Goal: Task Accomplishment & Management: Manage account settings

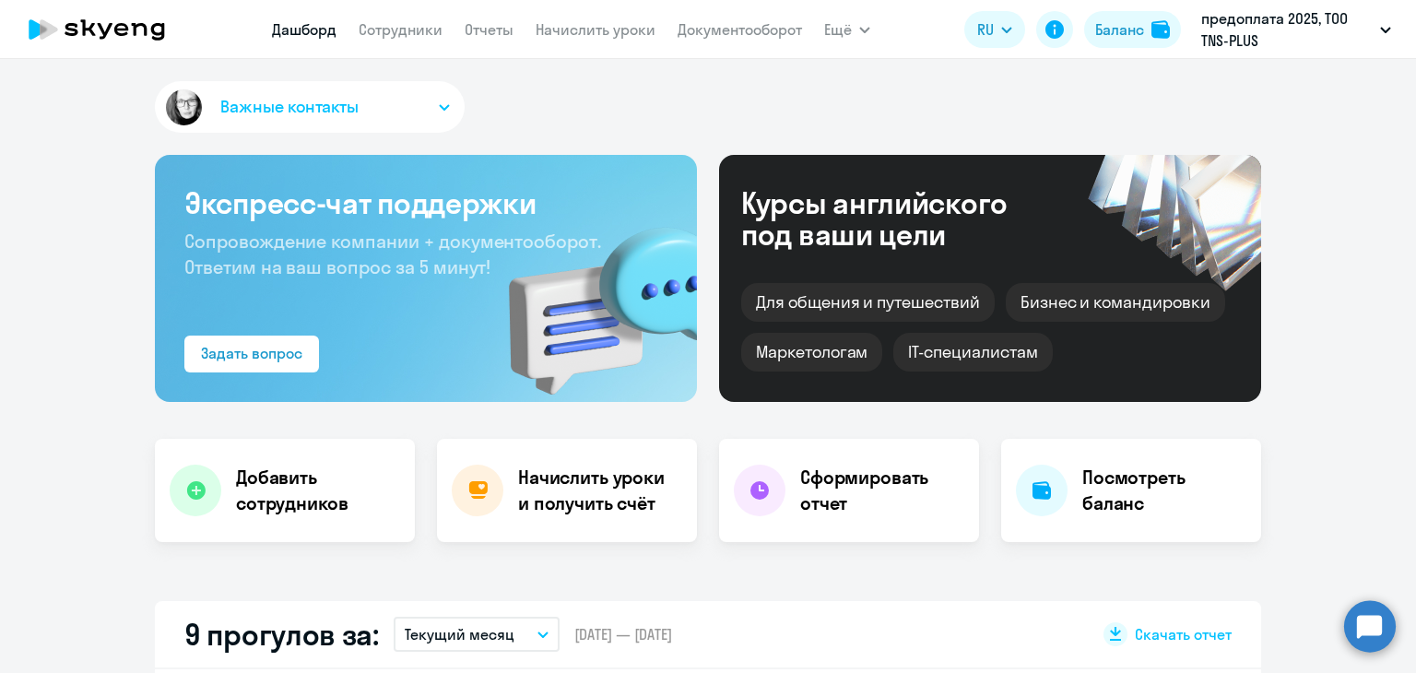
select select "30"
click at [601, 39] on app-menu-item-link "Начислить уроки" at bounding box center [596, 29] width 120 height 23
click at [605, 32] on link "Начислить уроки" at bounding box center [596, 29] width 120 height 18
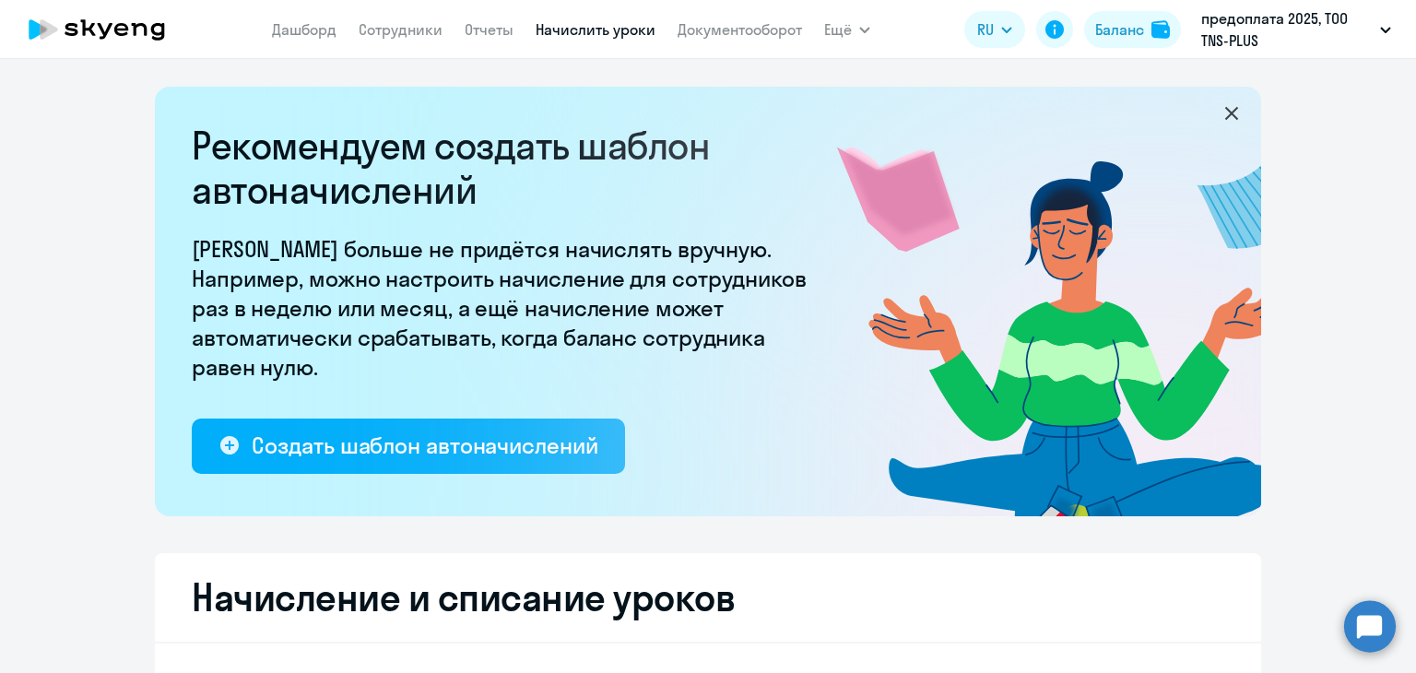
select select "10"
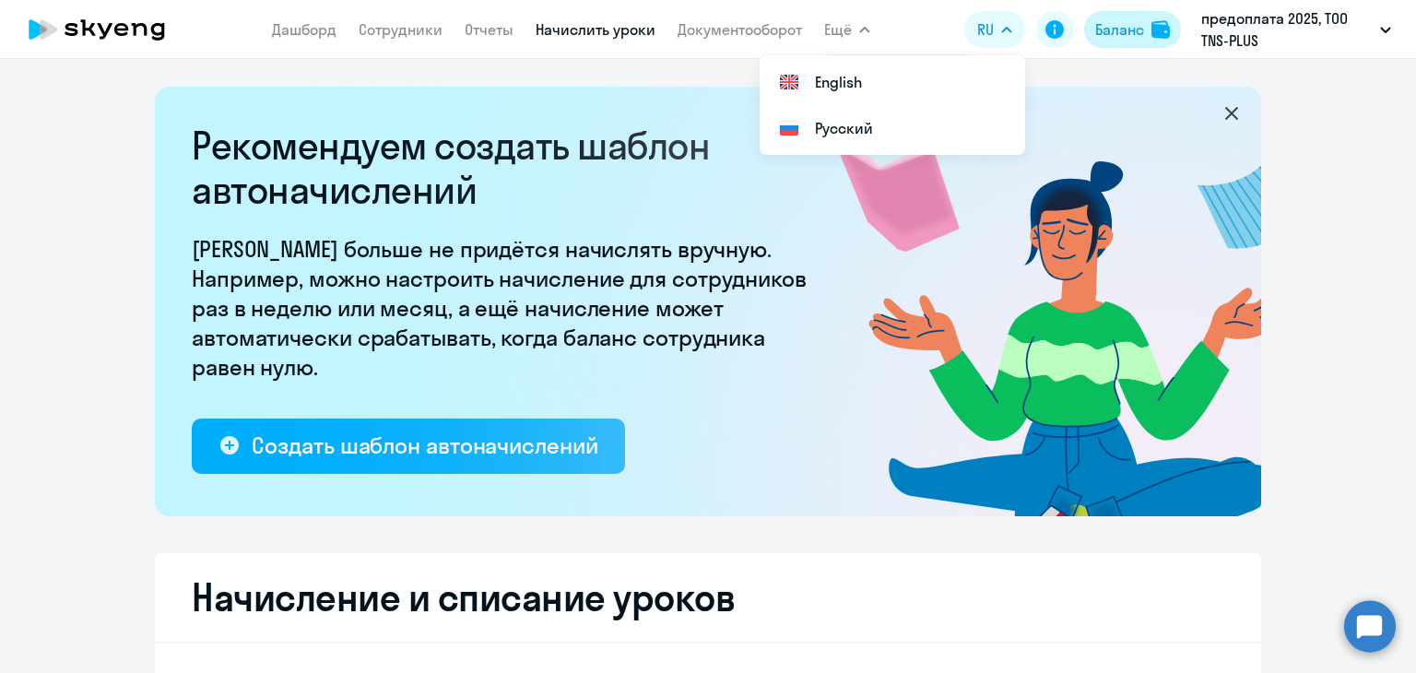
click at [1149, 25] on button "Баланс" at bounding box center [1132, 29] width 97 height 37
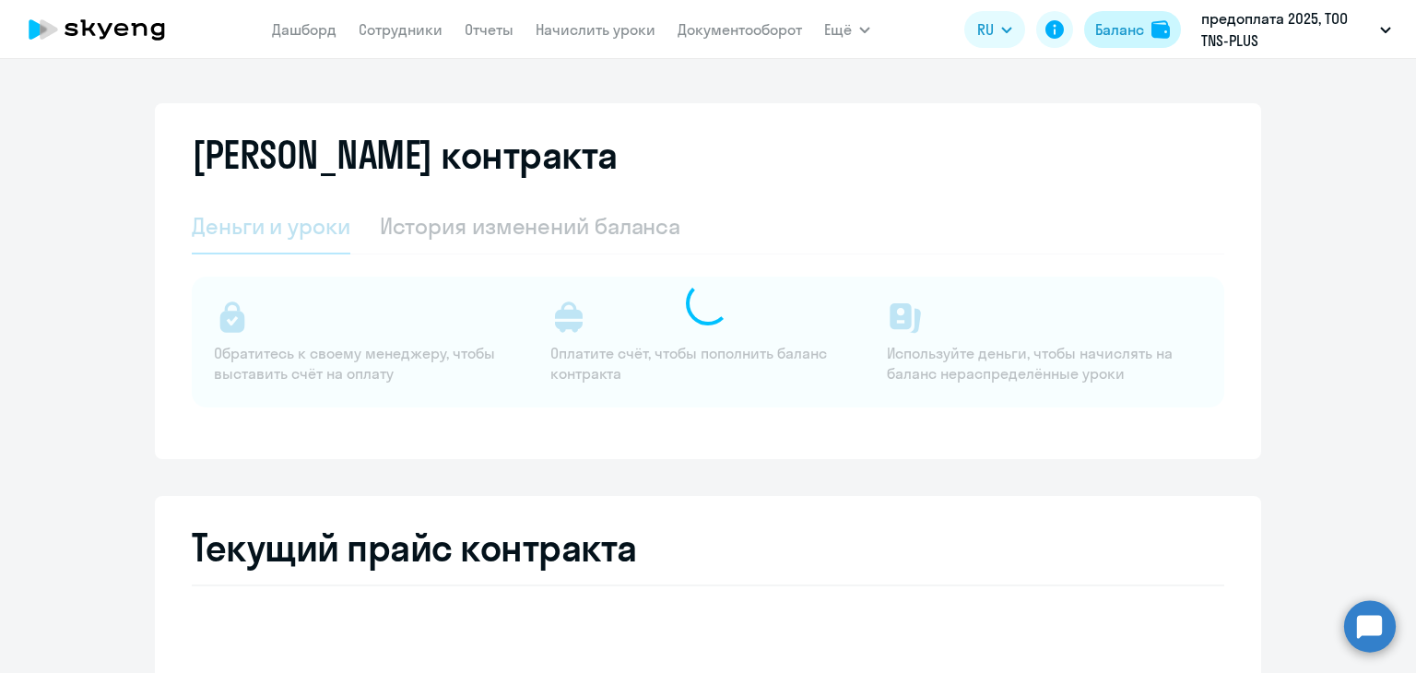
select select "english_adult_not_native_speaker"
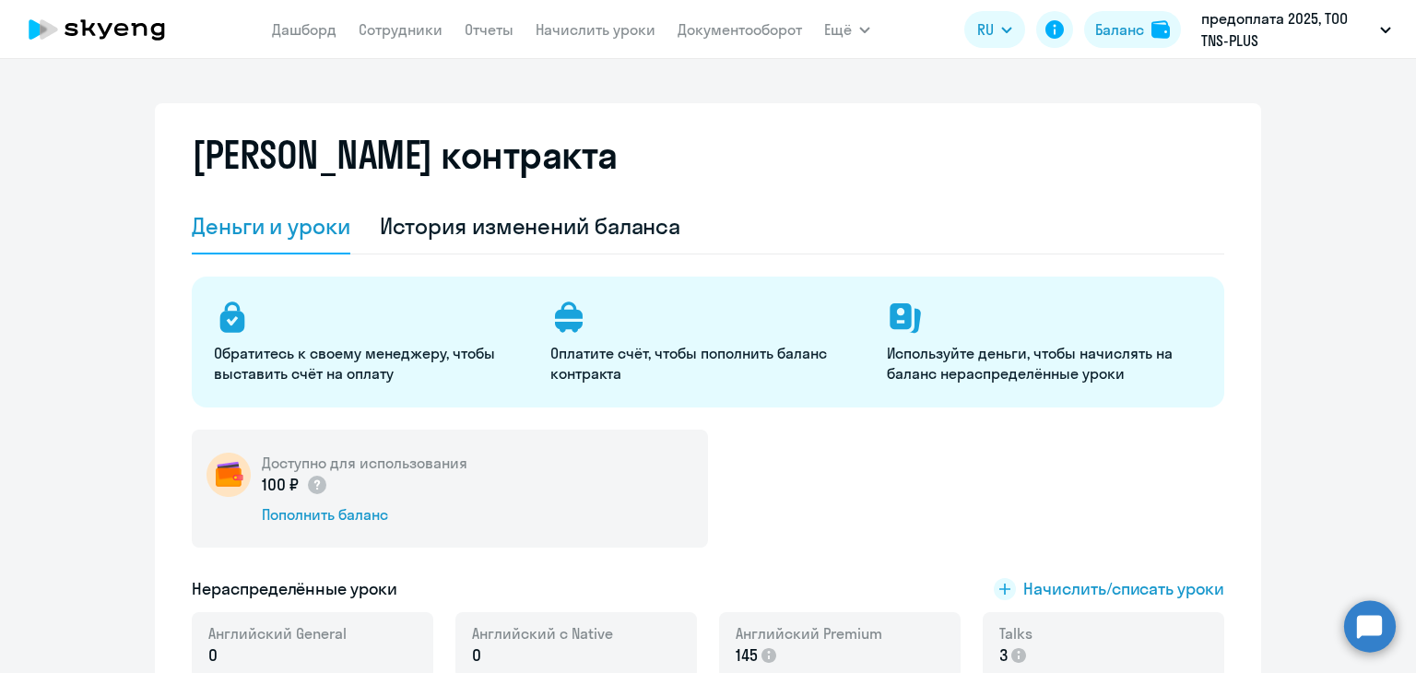
scroll to position [277, 0]
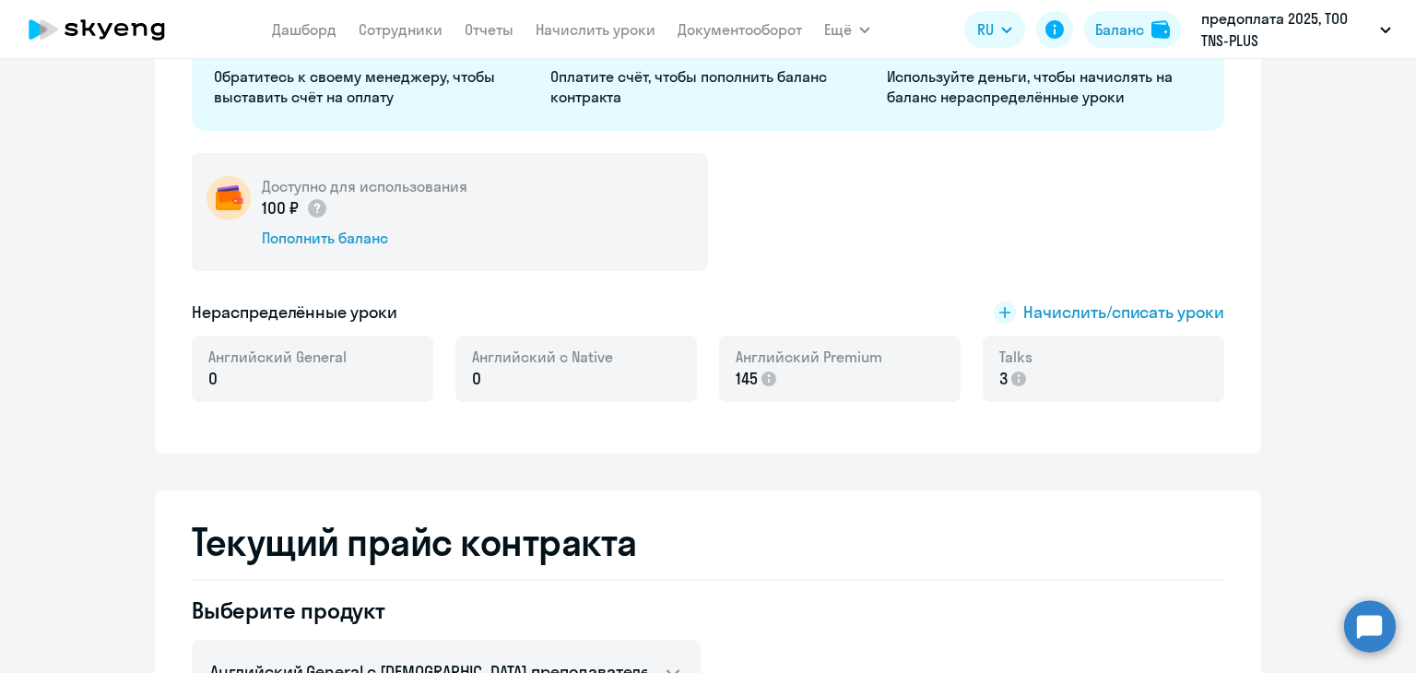
click at [1062, 359] on div "Talks 3" at bounding box center [1104, 369] width 242 height 66
click at [1049, 314] on span "Начислить/списать уроки" at bounding box center [1123, 313] width 201 height 24
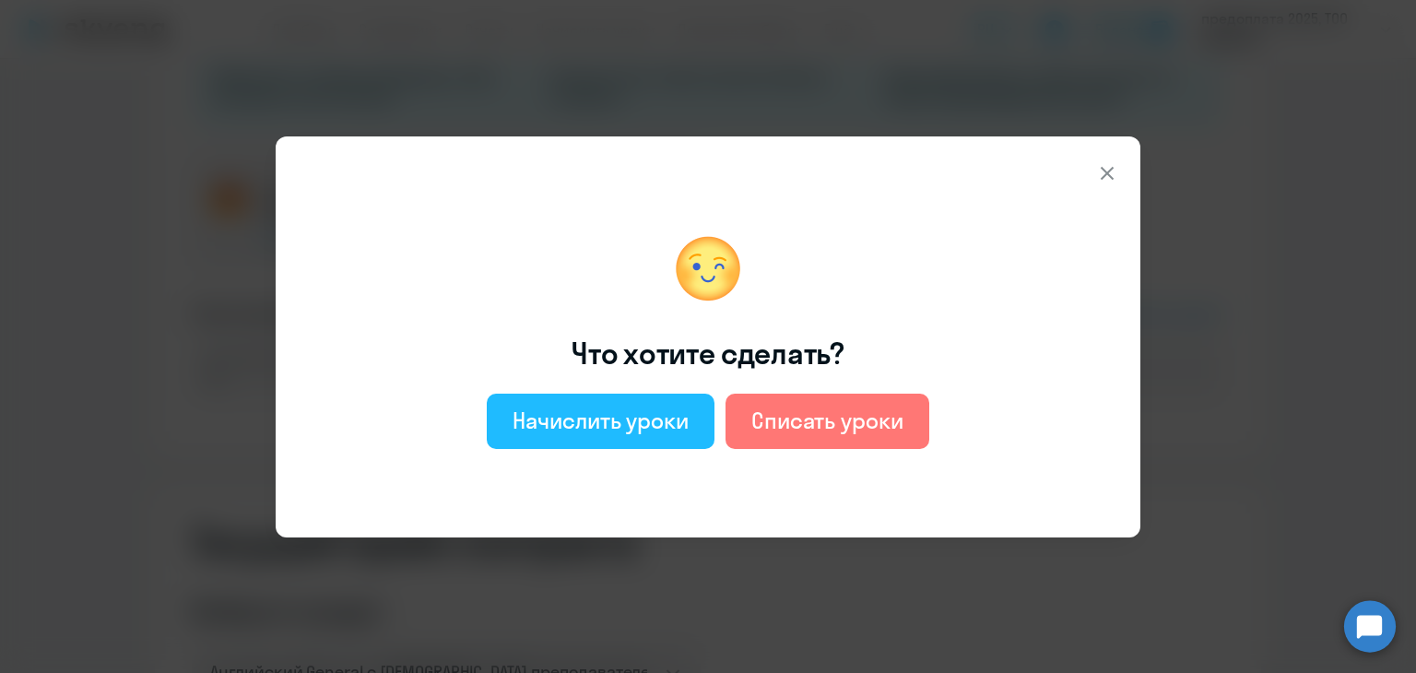
click at [597, 404] on button "Начислить уроки" at bounding box center [601, 421] width 228 height 55
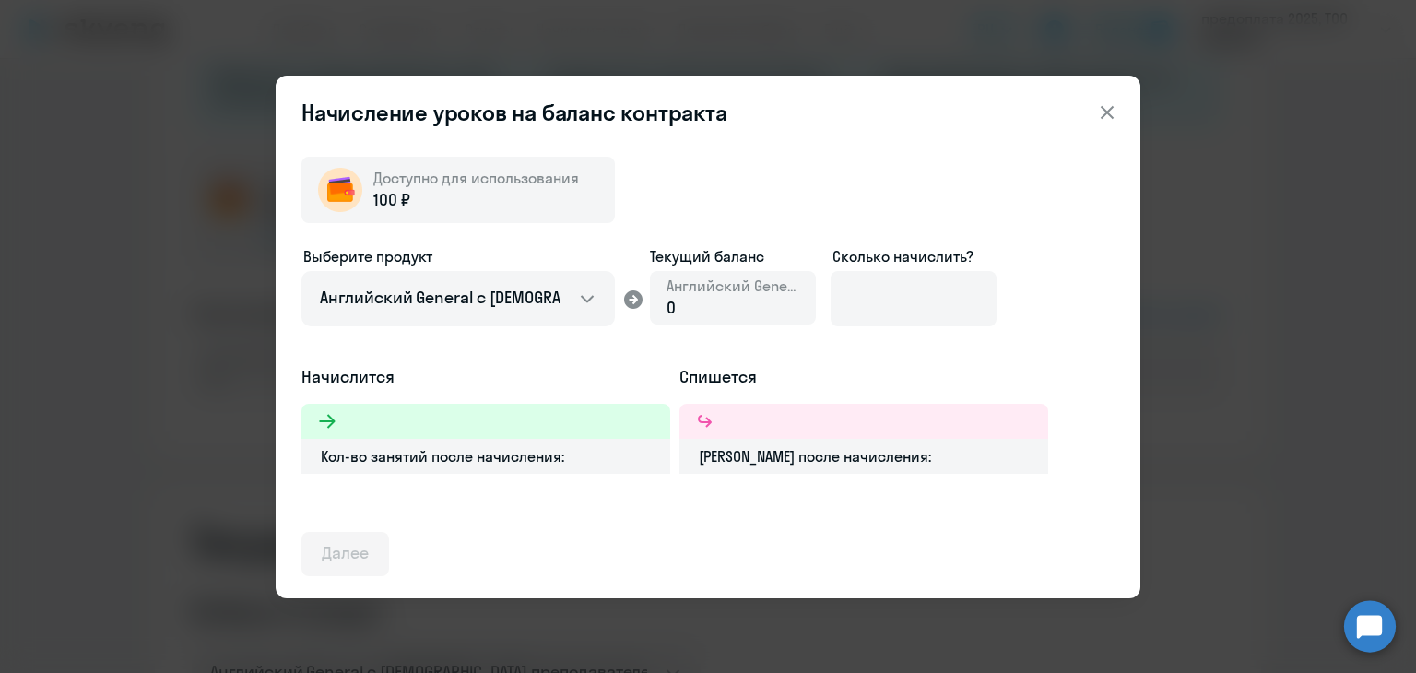
click at [675, 292] on span "Английский General" at bounding box center [732, 286] width 133 height 20
drag, startPoint x: 487, startPoint y: 197, endPoint x: 619, endPoint y: 297, distance: 165.2
click at [487, 198] on div "100 ₽" at bounding box center [476, 200] width 206 height 24
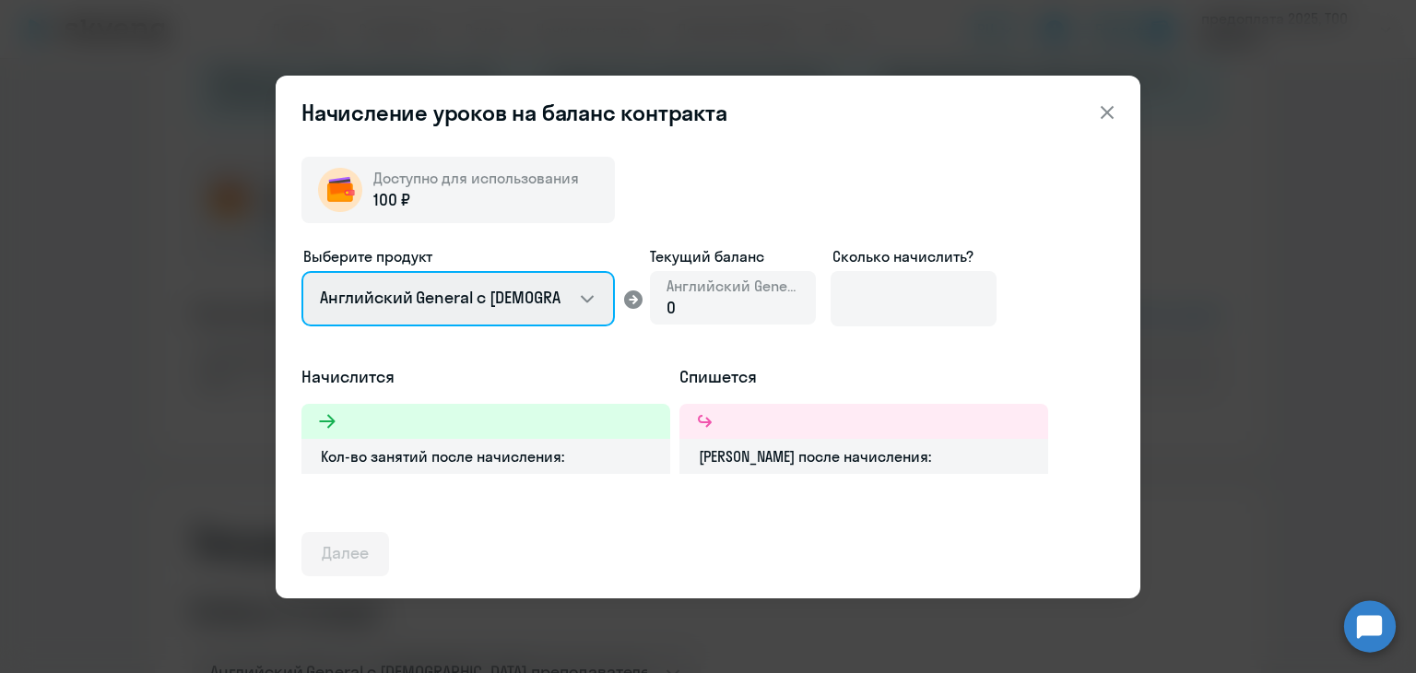
click at [545, 300] on select "Английский General с [DEMOGRAPHIC_DATA] преподавателем Английский General с [DE…" at bounding box center [457, 298] width 313 height 55
select select "english_adult_not_native_speaker_talks_15min"
click at [301, 271] on select "Английский General с [DEMOGRAPHIC_DATA] преподавателем Английский General с [DE…" at bounding box center [457, 298] width 313 height 55
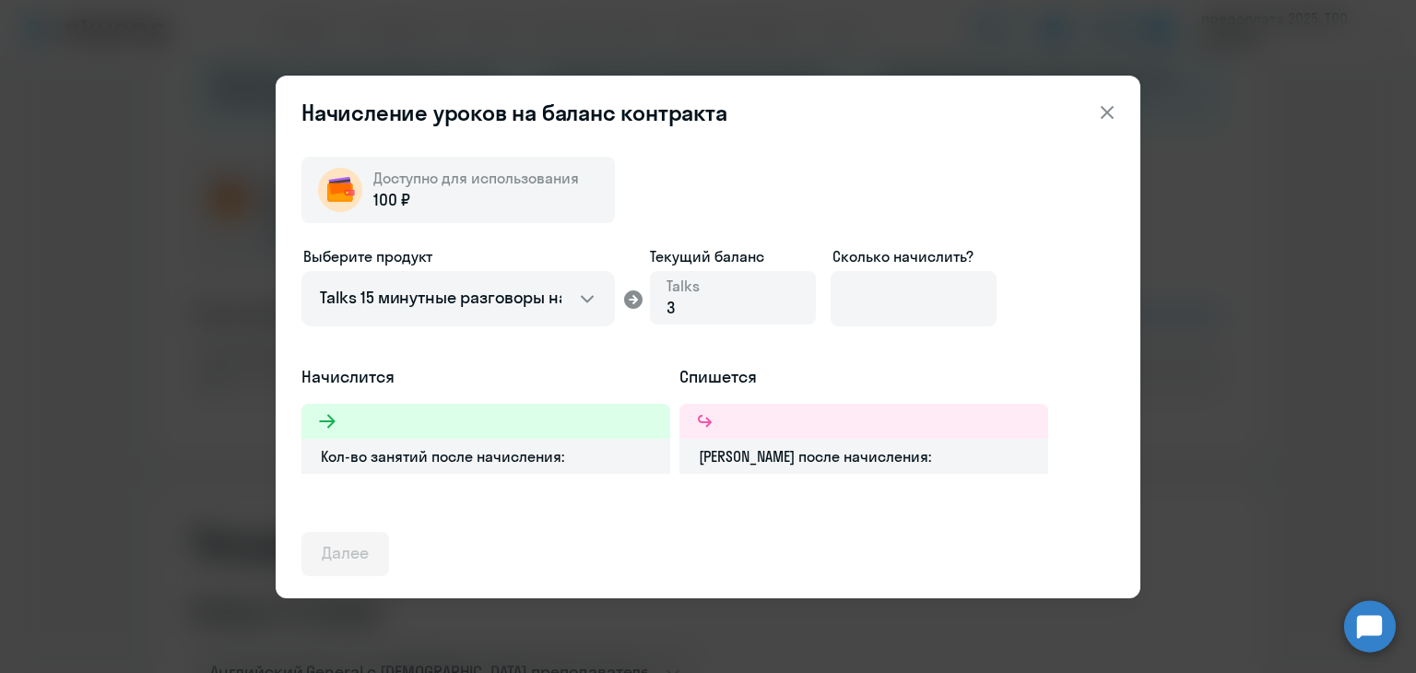
click at [1100, 113] on button at bounding box center [1107, 112] width 37 height 37
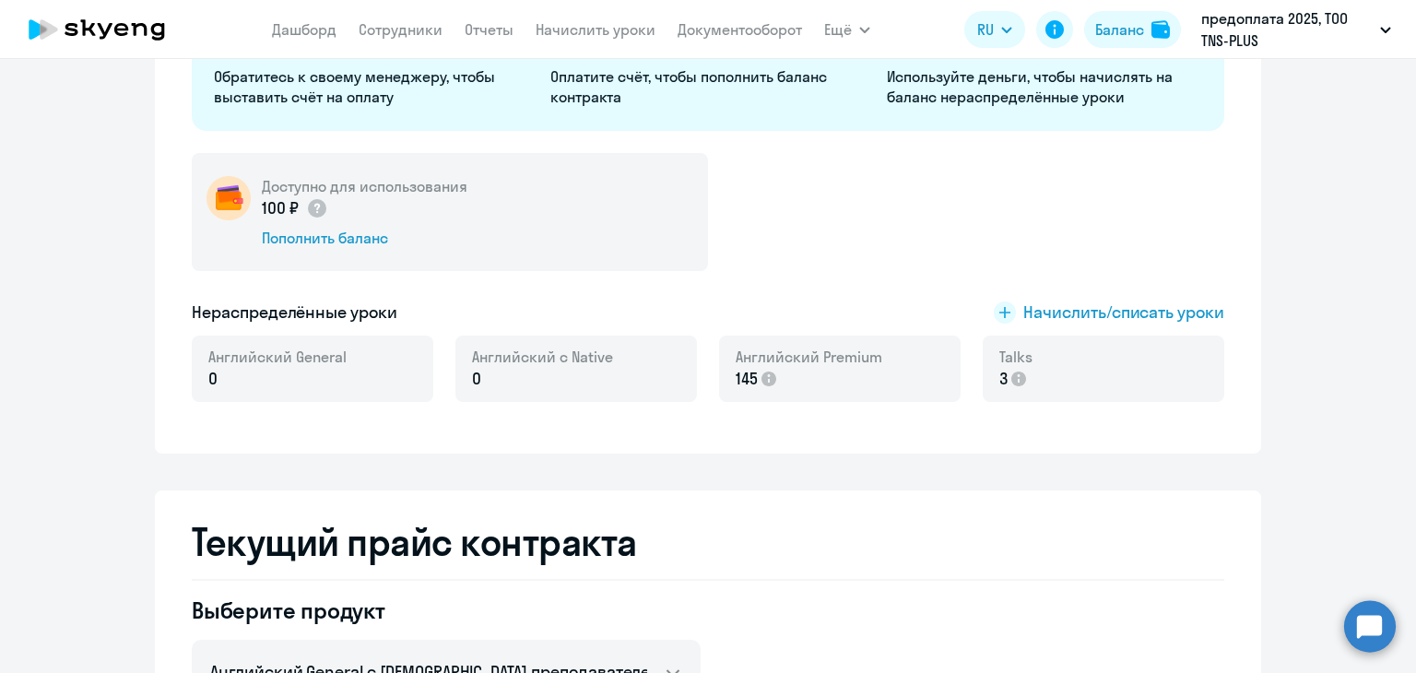
scroll to position [184, 0]
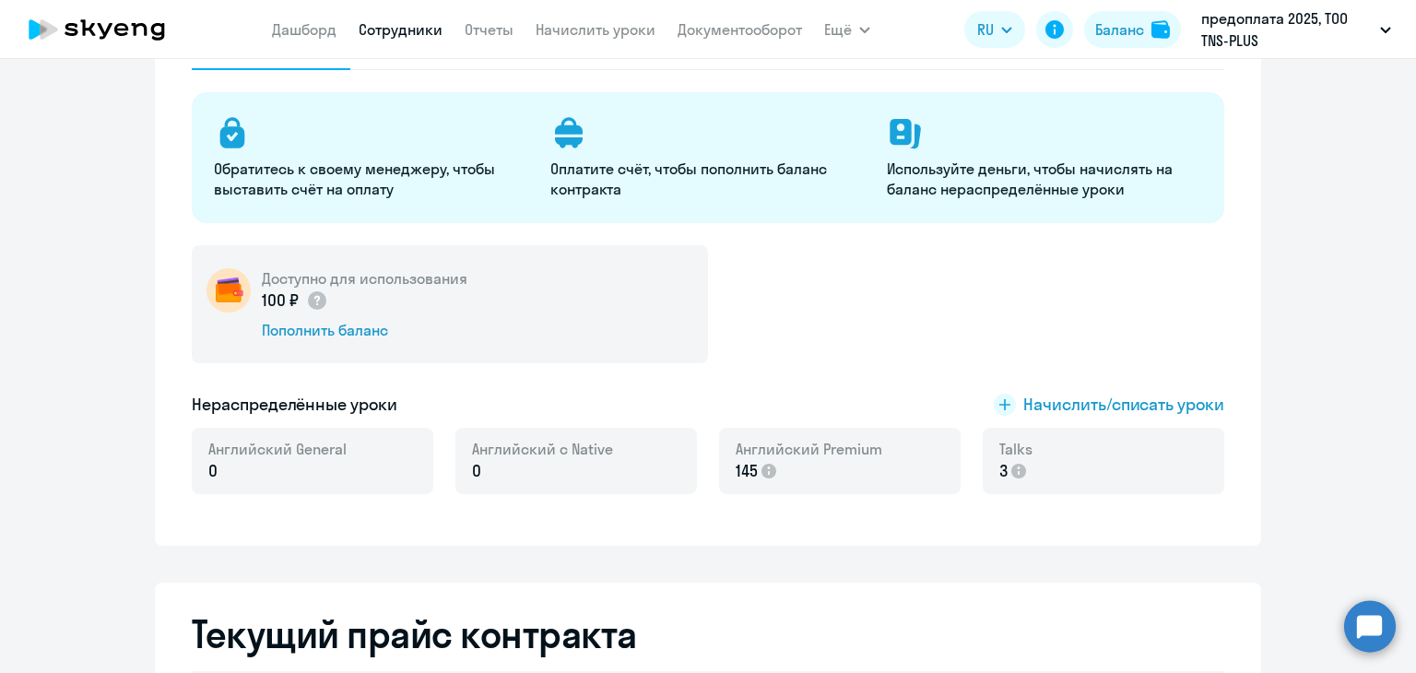
click at [401, 21] on link "Сотрудники" at bounding box center [401, 29] width 84 height 18
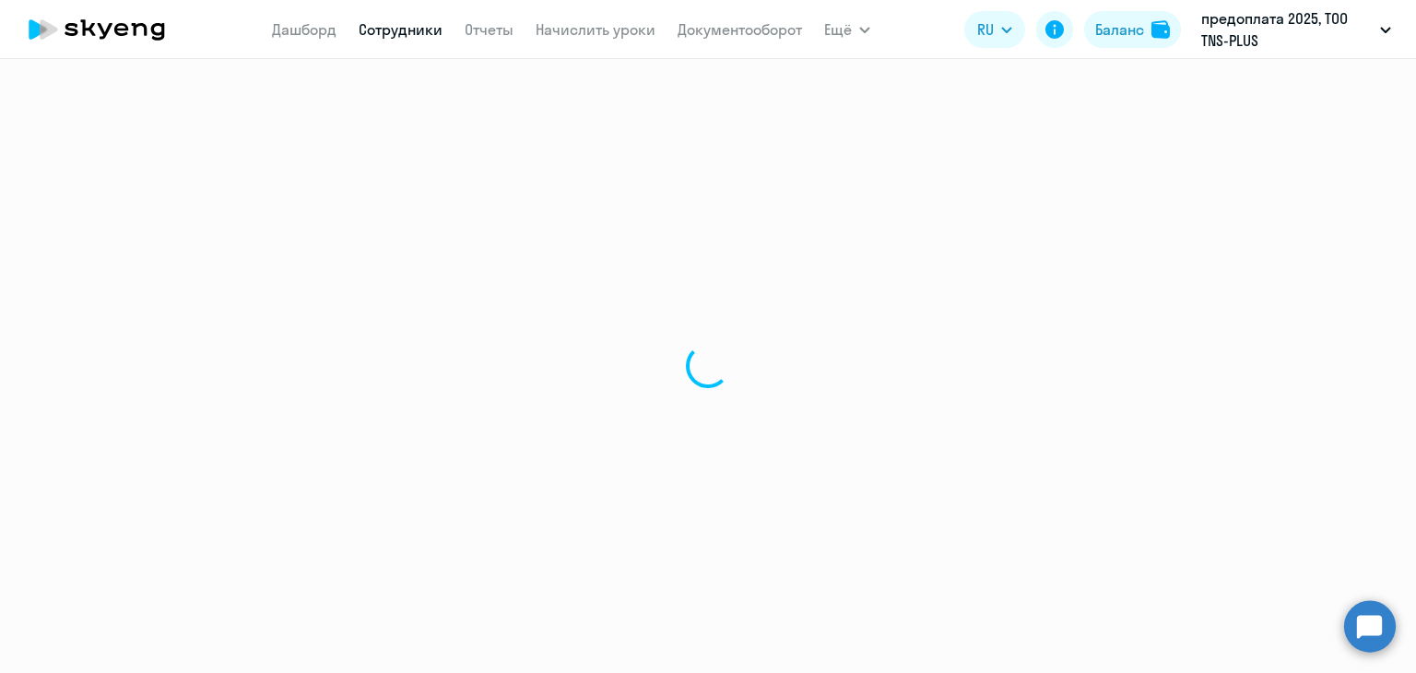
select select "30"
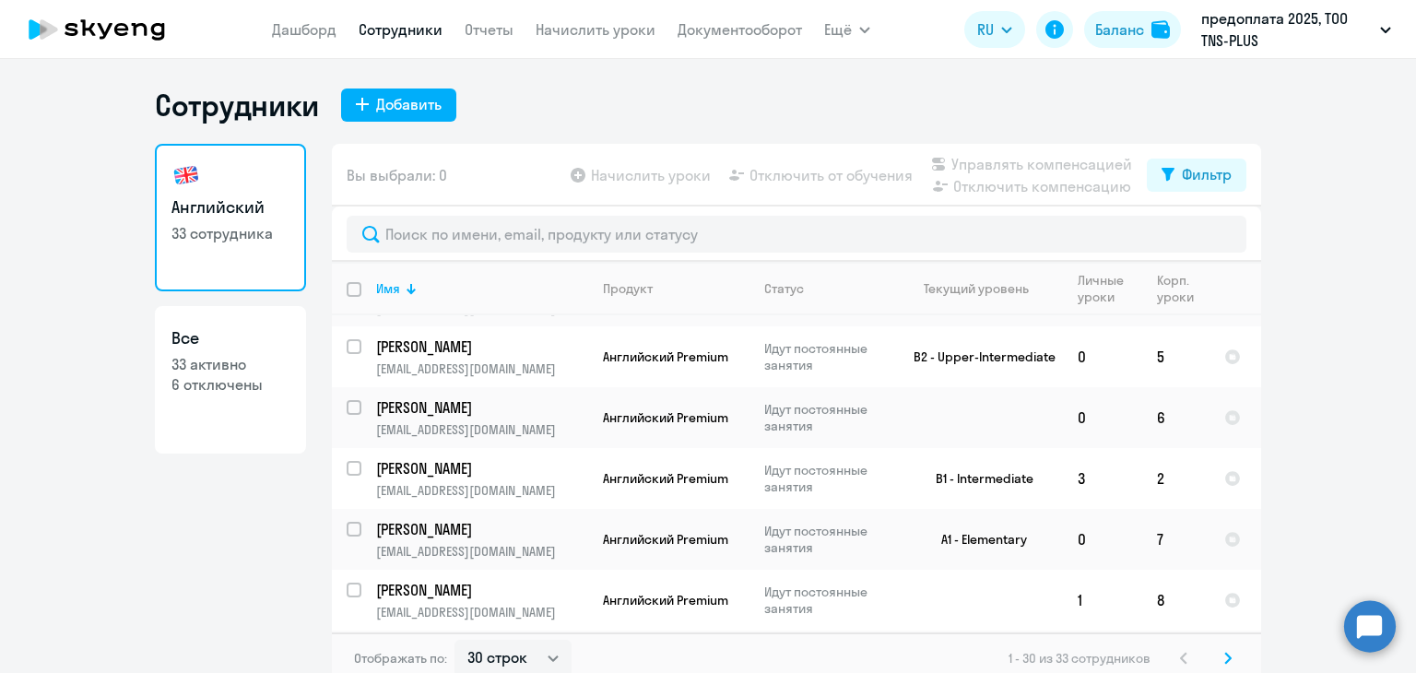
scroll to position [597, 0]
click at [347, 417] on input "select row 40037842" at bounding box center [365, 418] width 37 height 37
checkbox input "true"
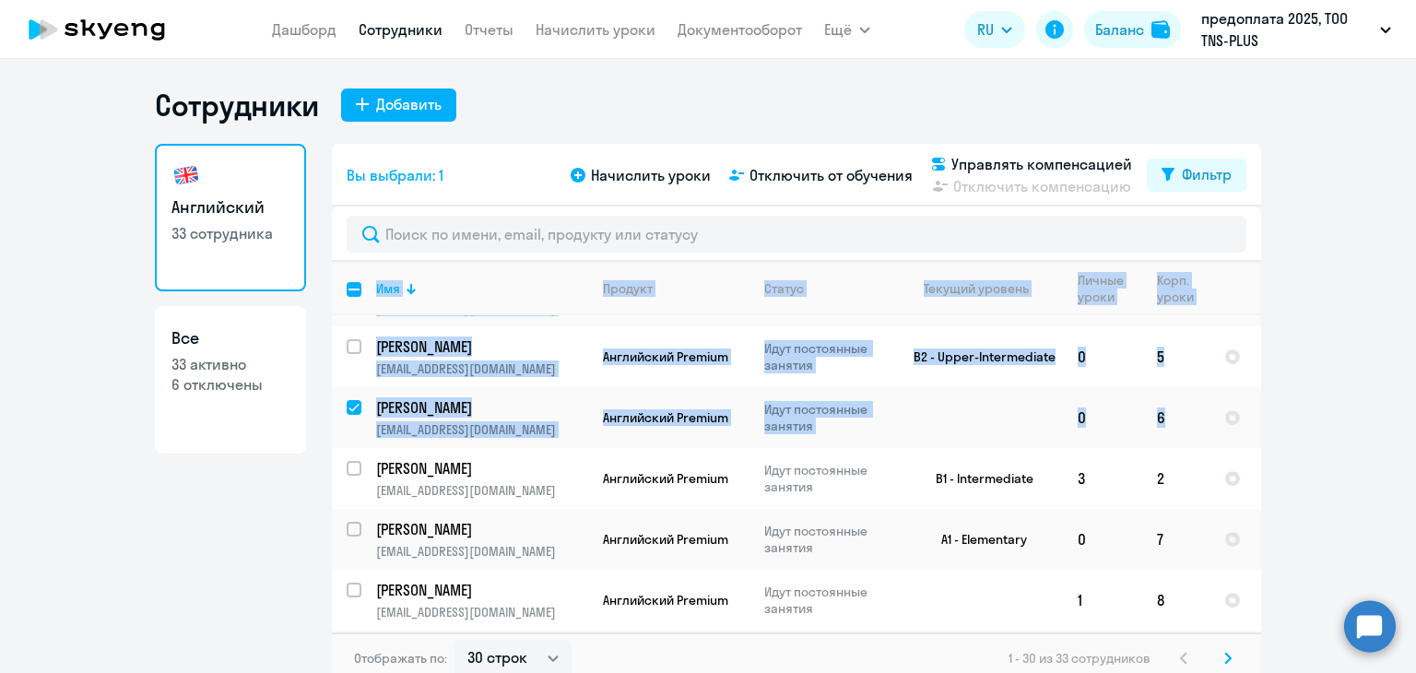
drag, startPoint x: 1208, startPoint y: 422, endPoint x: 1286, endPoint y: 419, distance: 78.4
click at [1265, 423] on ng-component "Сотрудники Добавить [DEMOGRAPHIC_DATA] 33 сотрудника Все 33 активно 6 отключены…" at bounding box center [708, 385] width 1416 height 597
click at [1286, 419] on ng-component "Сотрудники Добавить [DEMOGRAPHIC_DATA] 33 сотрудника Все 33 активно 6 отключены…" at bounding box center [708, 385] width 1416 height 597
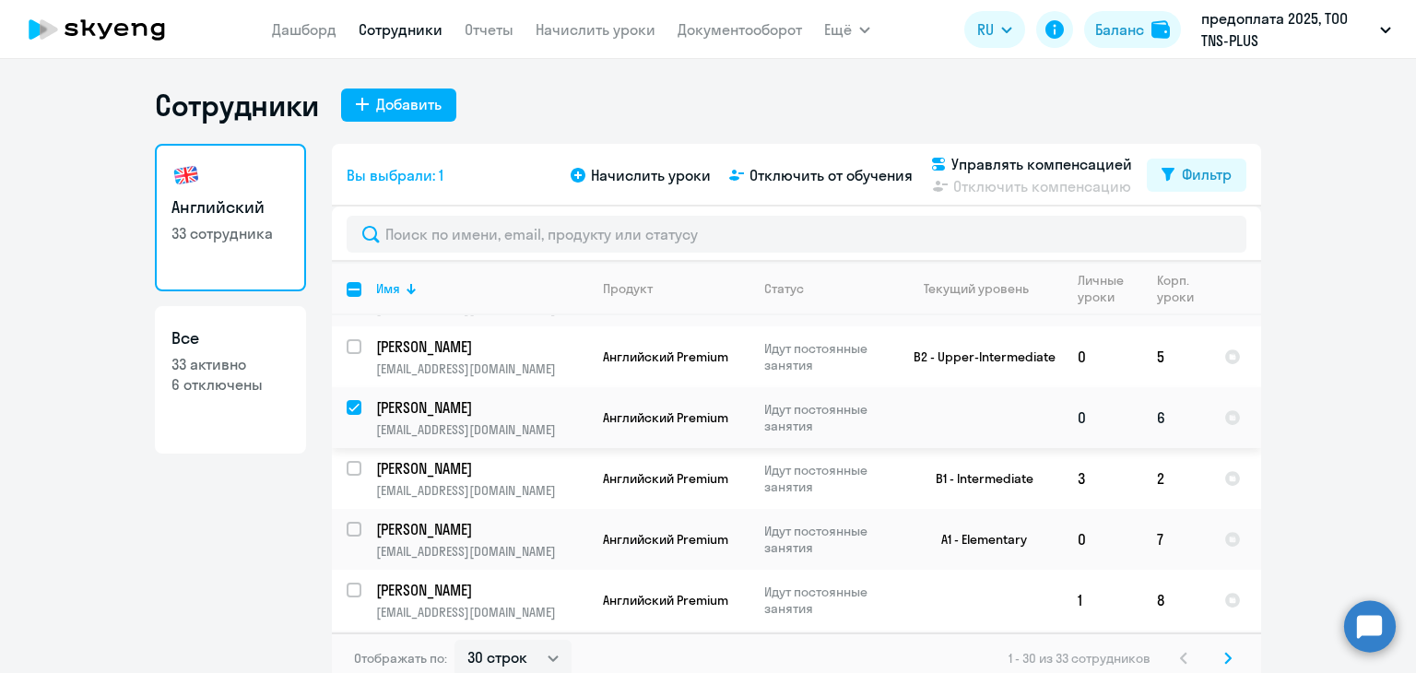
click at [1080, 412] on td "0" at bounding box center [1102, 417] width 79 height 61
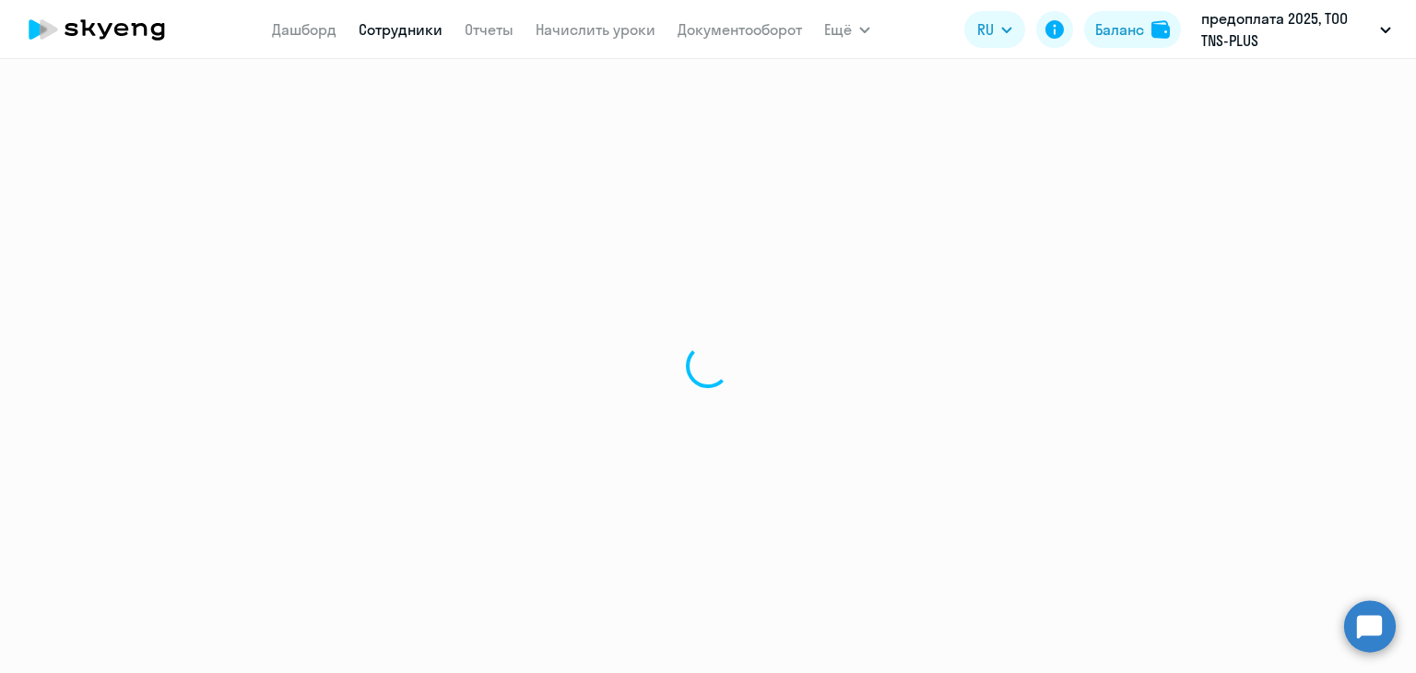
select select "english"
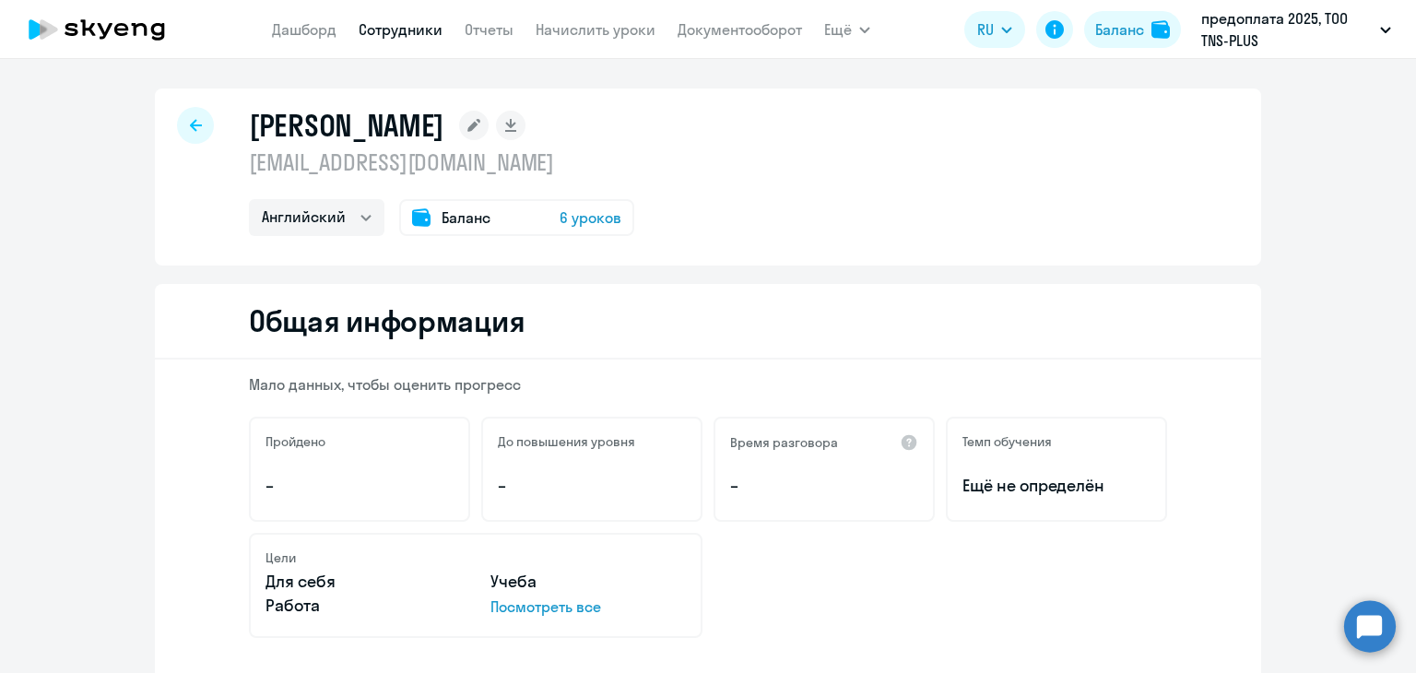
click at [1003, 87] on div "[PERSON_NAME] [EMAIL_ADDRESS][DOMAIN_NAME] Английский Баланс 6 уроков Общая инф…" at bounding box center [708, 366] width 1416 height 614
click at [183, 115] on div at bounding box center [195, 125] width 37 height 37
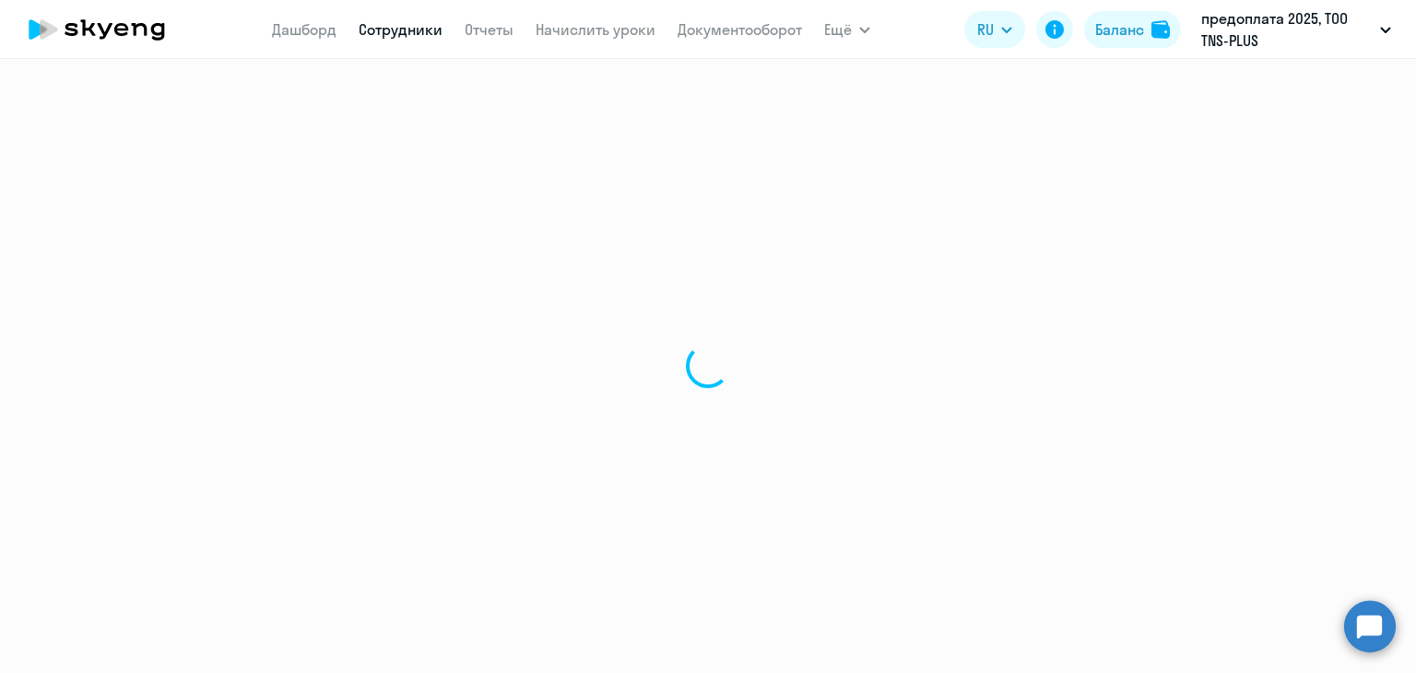
select select "30"
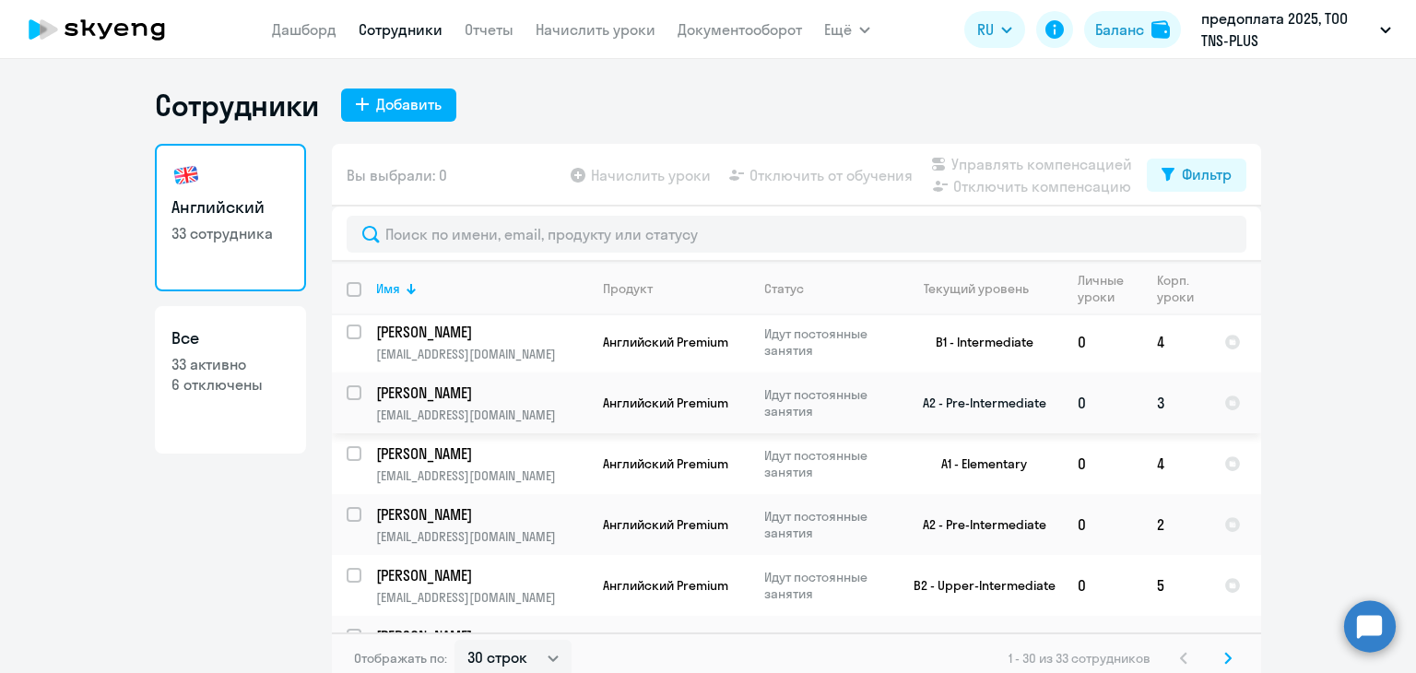
scroll to position [553, 0]
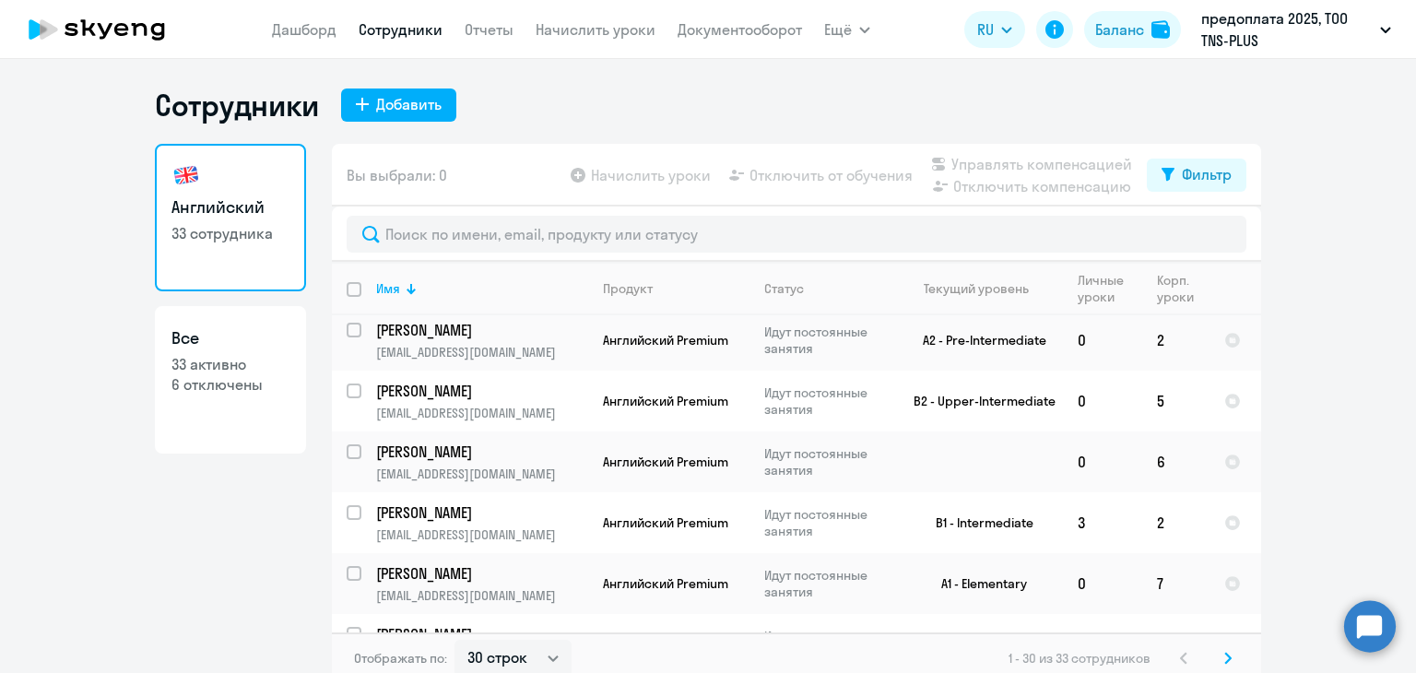
click at [577, 77] on div "Сотрудники Добавить Английский 33 сотрудника Все 33 активно 6 отключены Вы выбр…" at bounding box center [708, 366] width 1416 height 614
click at [503, 29] on link "Отчеты" at bounding box center [489, 29] width 49 height 18
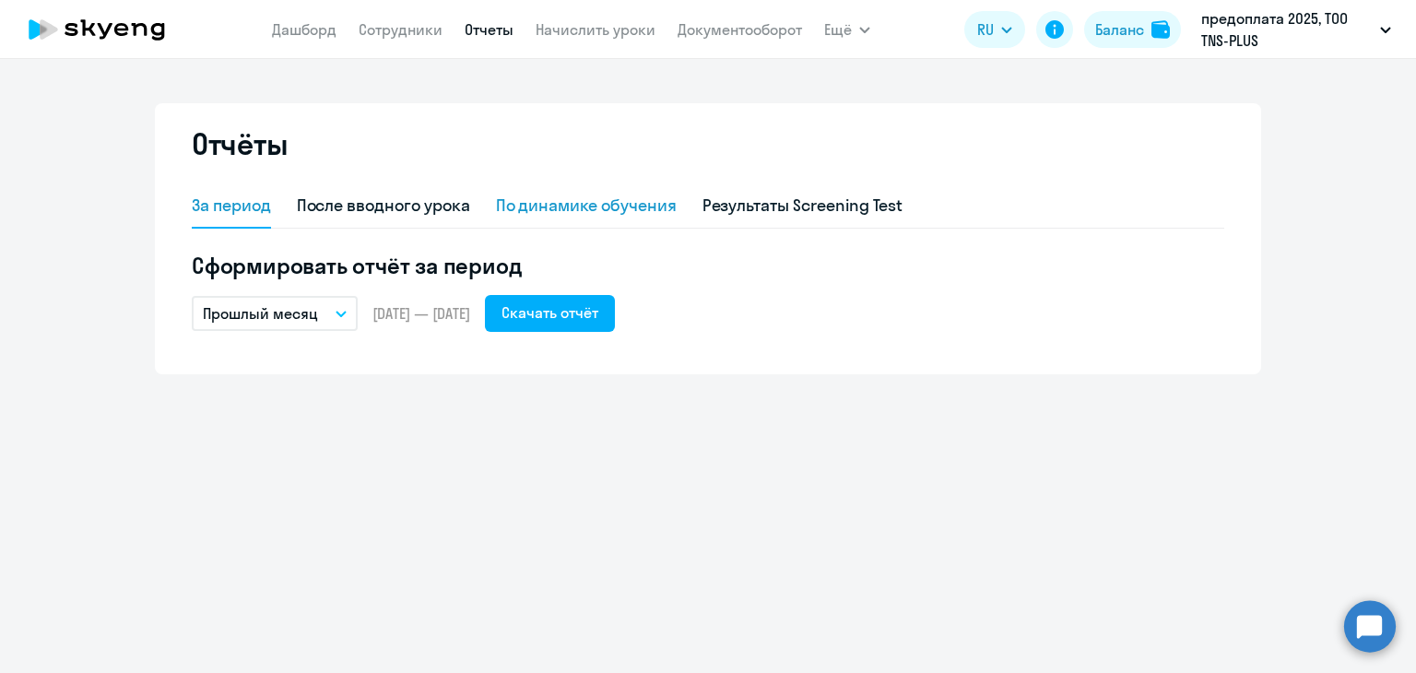
click at [544, 209] on div "По динамике обучения" at bounding box center [586, 206] width 181 height 24
